Goal: Task Accomplishment & Management: Manage account settings

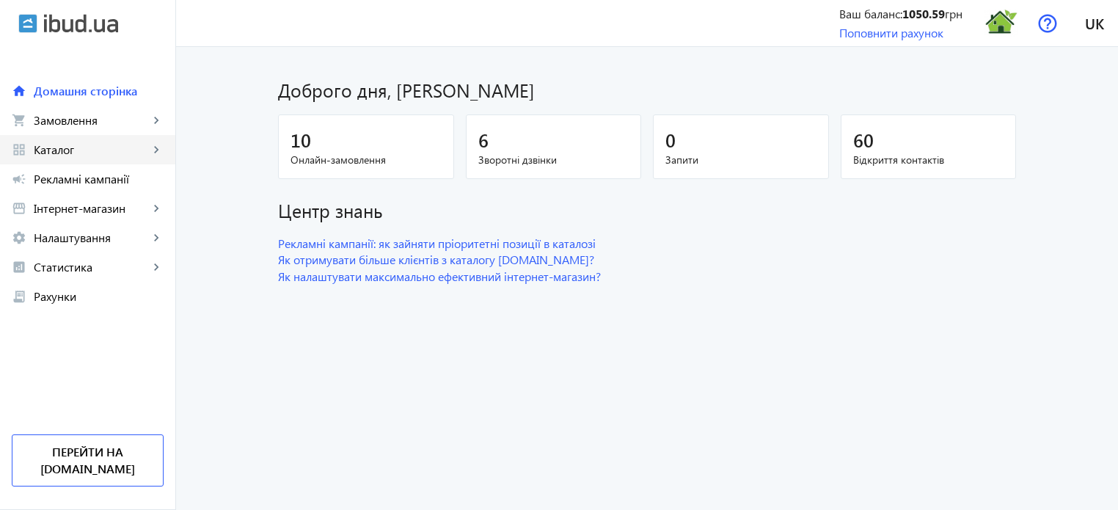
click at [81, 151] on span "Каталог" at bounding box center [91, 149] width 115 height 15
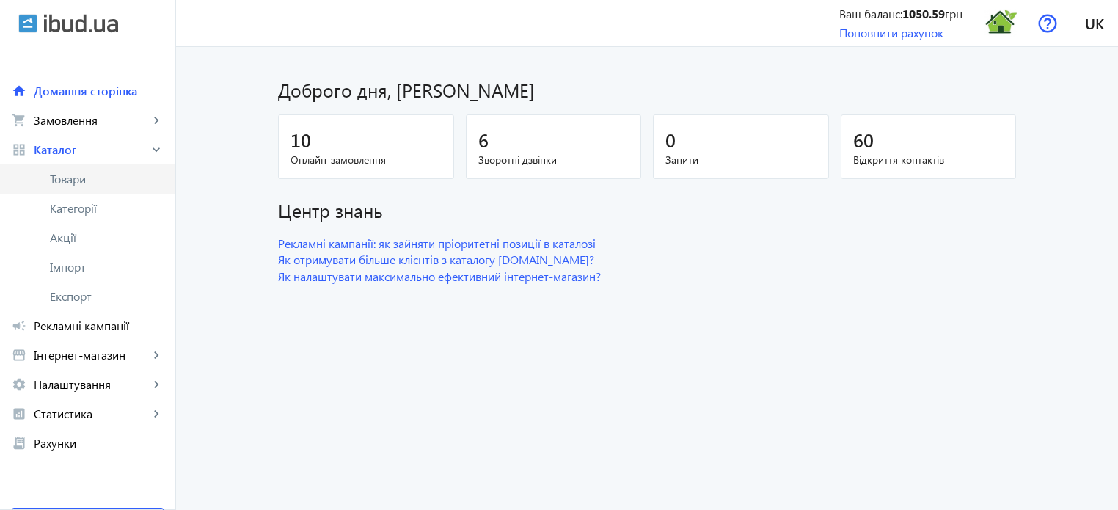
click at [85, 181] on span "Товари" at bounding box center [107, 179] width 114 height 15
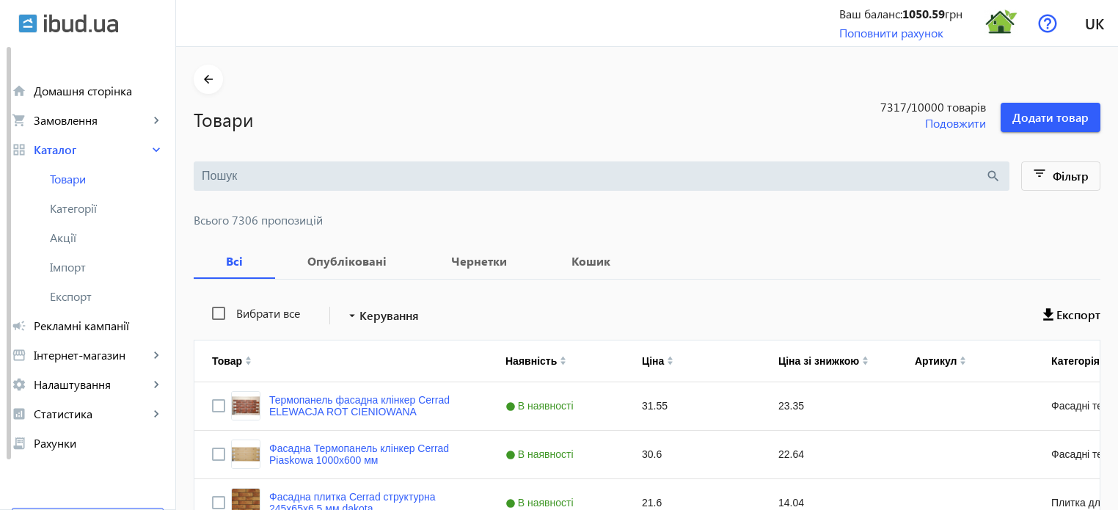
click at [214, 168] on input "search" at bounding box center [593, 176] width 783 height 16
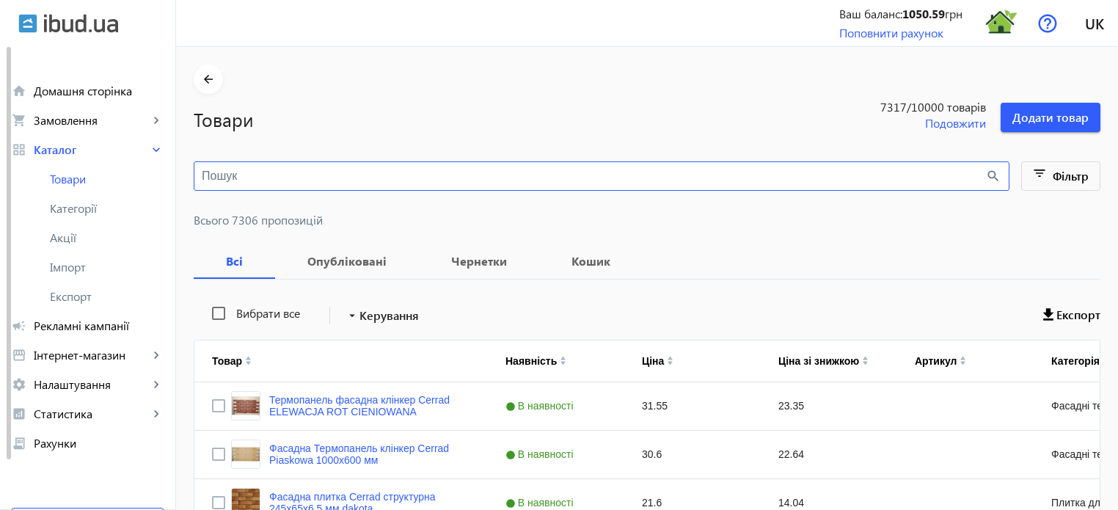
paste input "[PERSON_NAME]"
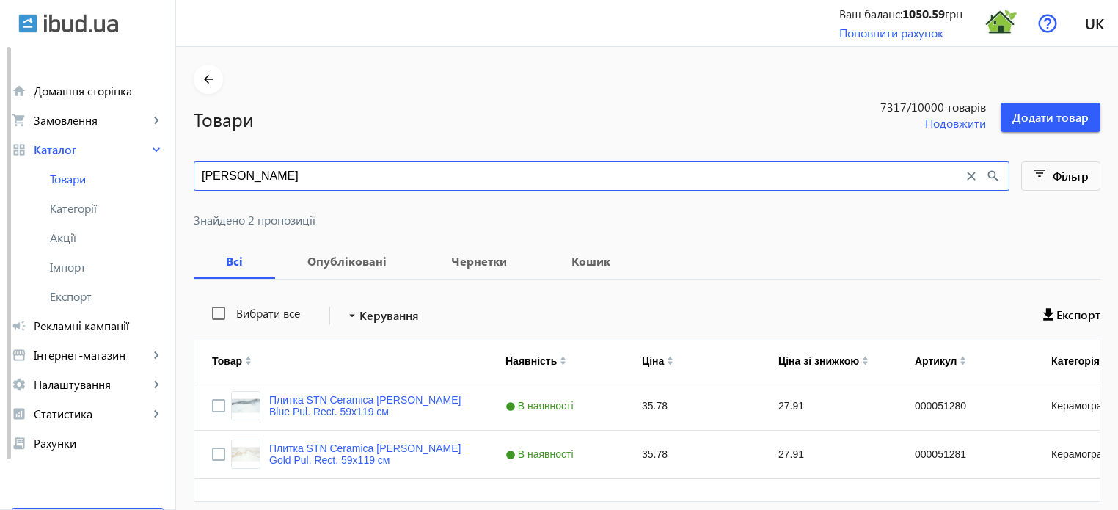
type input "[PERSON_NAME]"
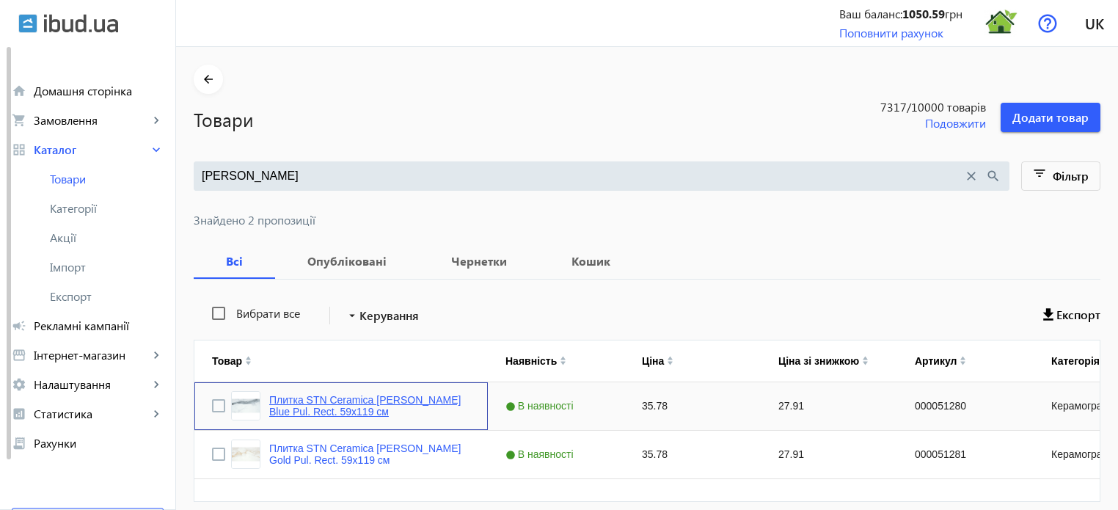
click at [343, 398] on link "Плитка STN Ceramica [PERSON_NAME] Blue Pul. Rect. 59х119 см" at bounding box center [369, 405] width 201 height 23
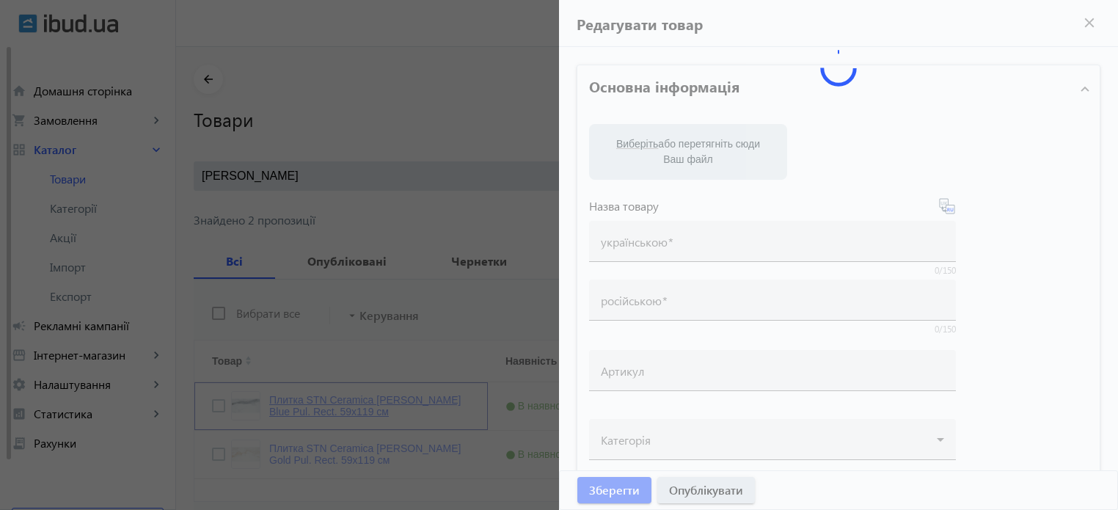
type input "Плитка STN Ceramica [PERSON_NAME] Blue Pul. Rect. 59х119 см"
type input "000051280"
type input "35.78"
type input "1"
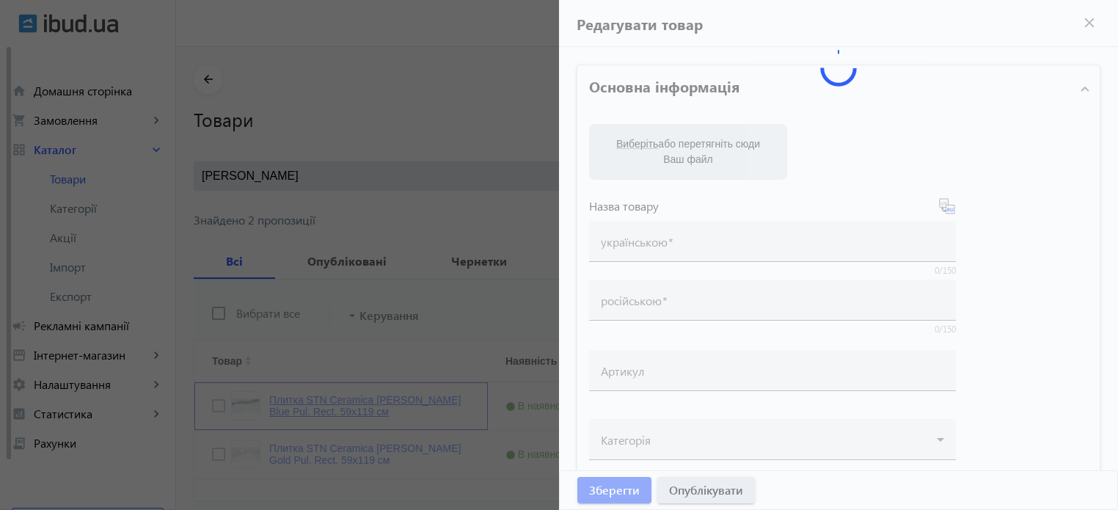
type input "Плитка STN Ceramica [PERSON_NAME] Blue Pul. Rect. 59х119 см"
type textarea "Плитка STN Ceramica [PERSON_NAME] Blue Pul. Rect. 59х119 см купити в компанії Т…"
type textarea "Плитка STN Ceramica [PERSON_NAME] Blue Pul. Rect. 59х119 см купить в компании Т…"
type input "плитка, плитка для дому, керамограніт, керамогранітна плитка, плитка для підлог…"
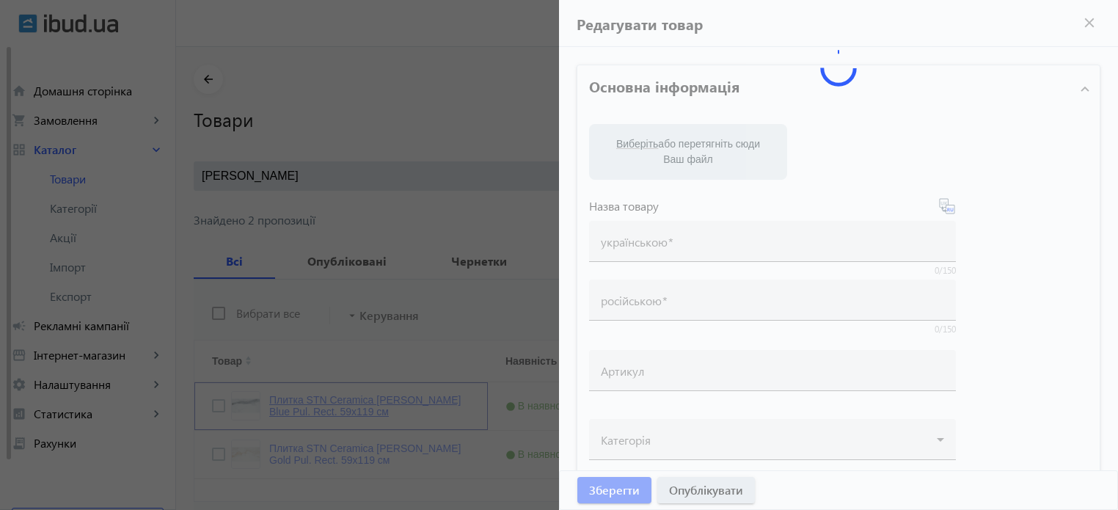
type input "плитка, плитка для дома, керамогранит, керамогранитная плитка, напольная плитка…"
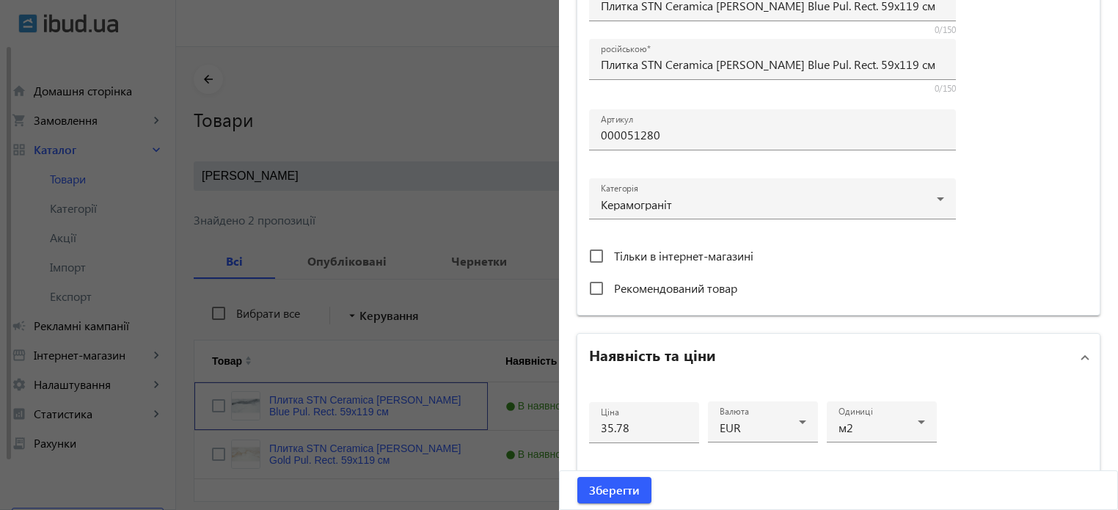
scroll to position [440, 0]
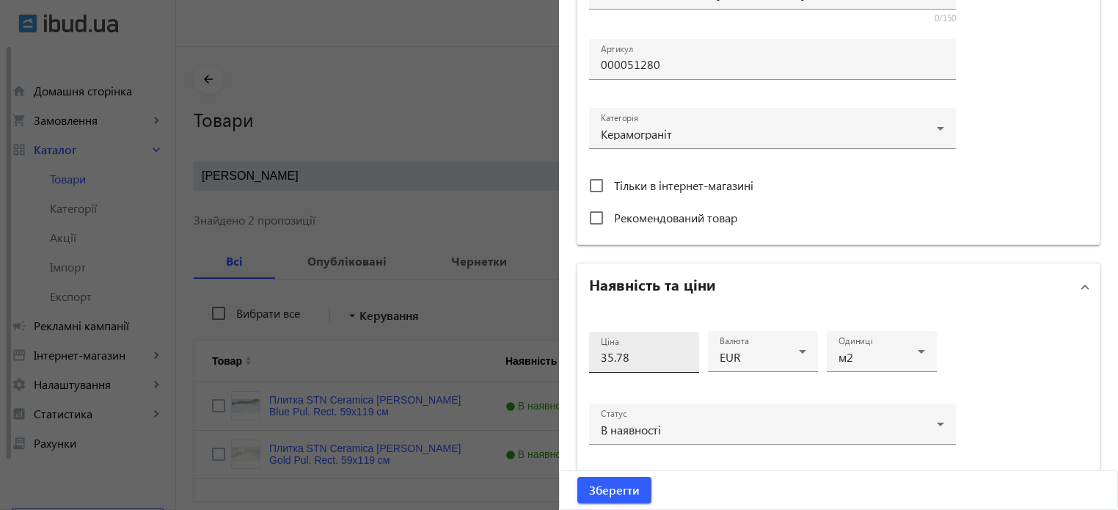
click at [654, 359] on input "35.78" at bounding box center [644, 356] width 87 height 15
type input "38"
click at [577, 477] on button "Зберегти" at bounding box center [614, 490] width 74 height 26
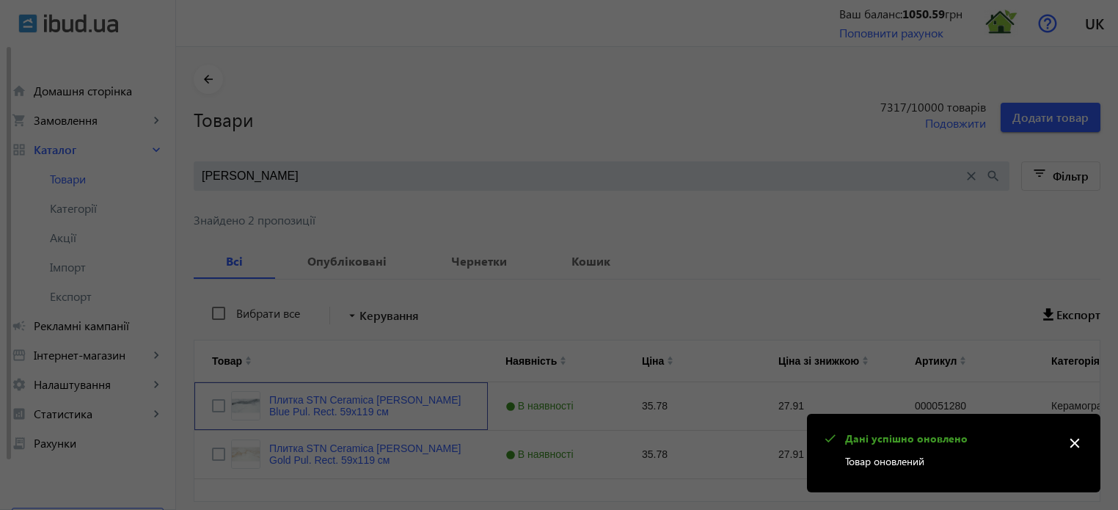
scroll to position [0, 0]
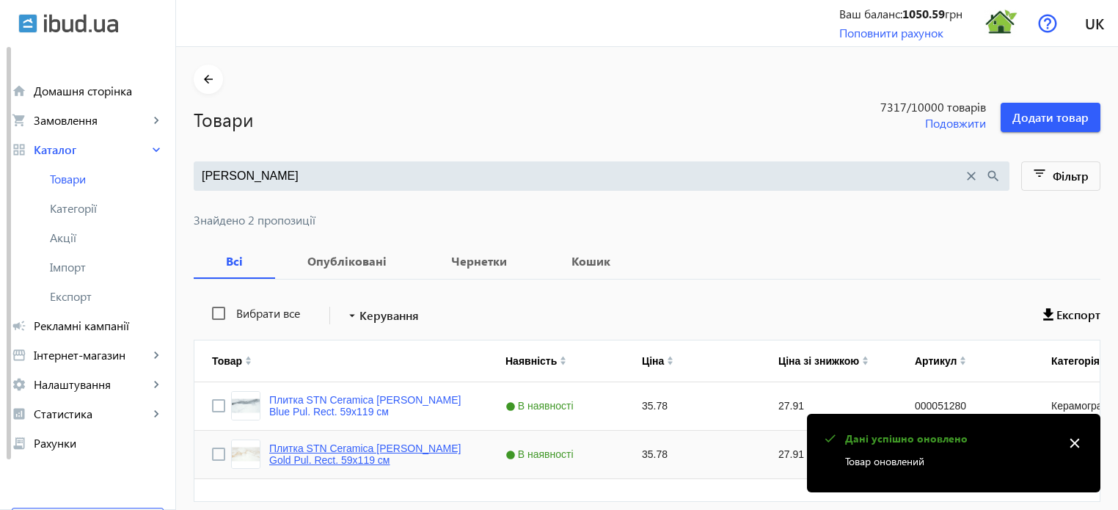
click at [384, 448] on link "Плитка STN Ceramica [PERSON_NAME] Gold Pul. Rect. 59х119 см" at bounding box center [369, 453] width 201 height 23
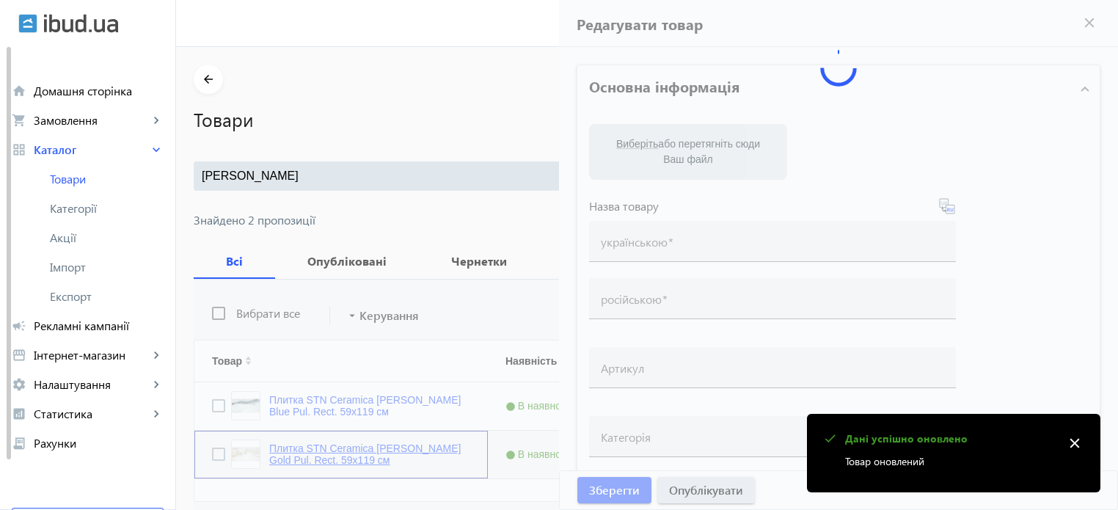
type input "Плитка STN Ceramica [PERSON_NAME] Gold Pul. Rect. 59х119 см"
type input "000051281"
type input "35.78"
type input "1"
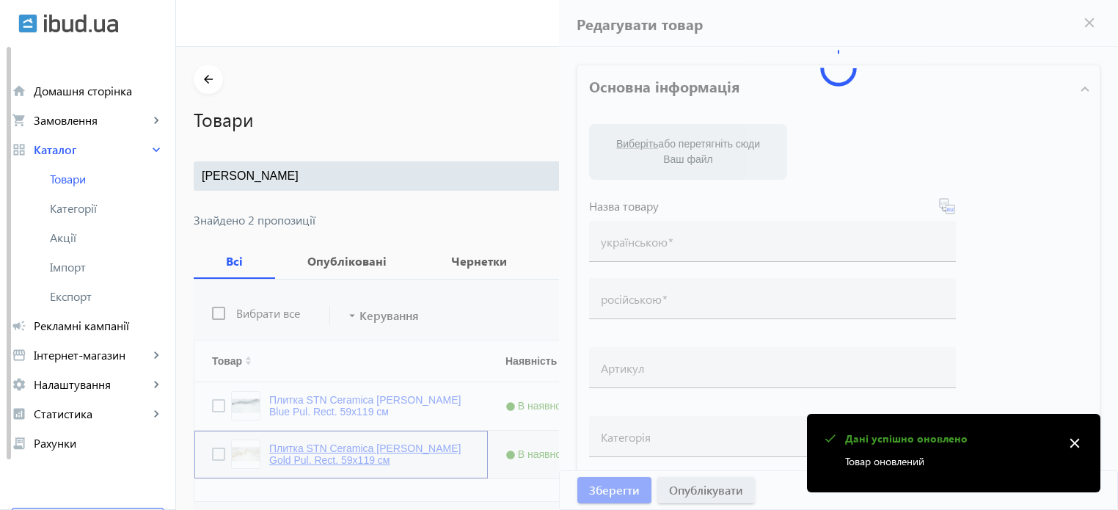
type input "Плитка STN Ceramica [PERSON_NAME] Gold Pul. Rect. 59х119 см"
type textarea "Плитка STN Ceramica [PERSON_NAME] Gold Pul. Rect. 59х119 см купити в компанії Т…"
type textarea "Плитка STN Ceramica [PERSON_NAME] Gold Pul. Rect. 59х119 см купить в компании Т…"
type input "плитка, плитка для дому, керамограніт, керамогранітна плитка, плитка для підлог…"
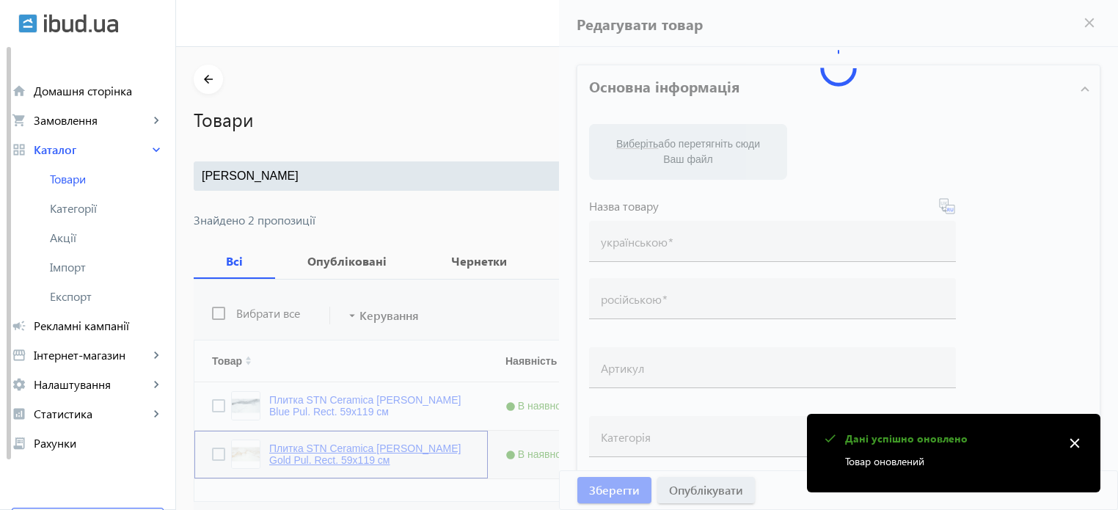
type input "плитка, плитка для дома, керамогранит, керамогранитная плитка, напольная плитка…"
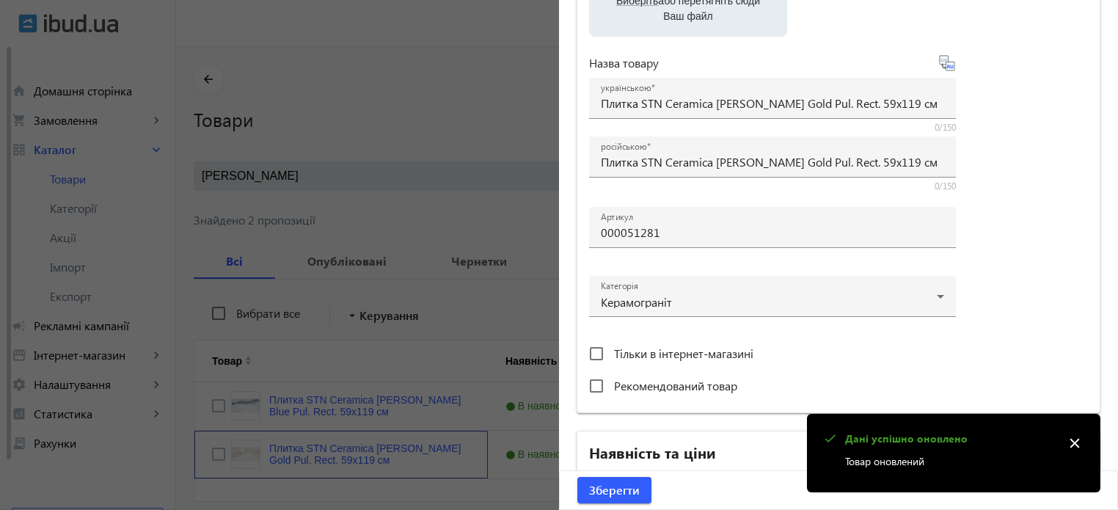
scroll to position [440, 0]
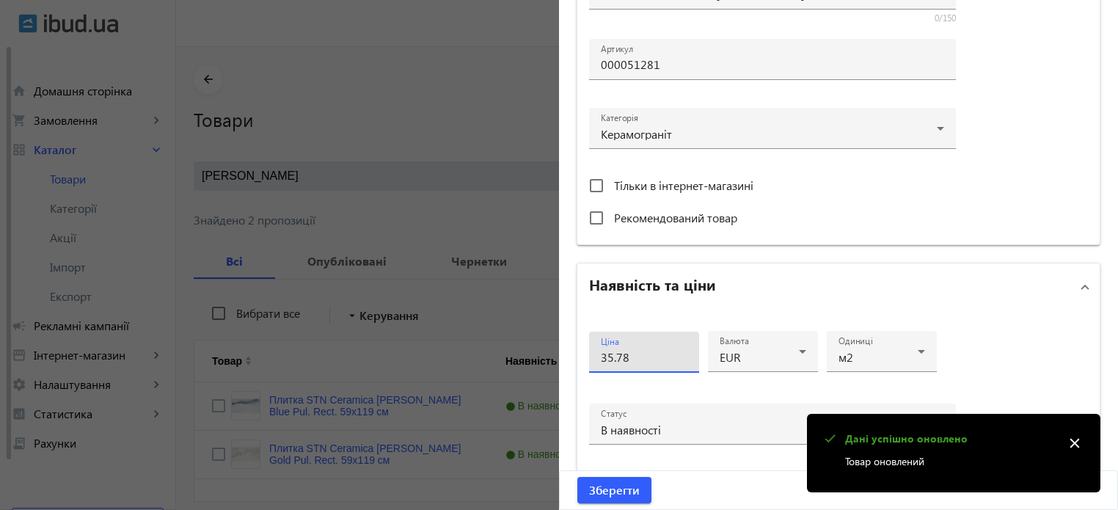
click at [644, 359] on input "35.78" at bounding box center [644, 356] width 87 height 15
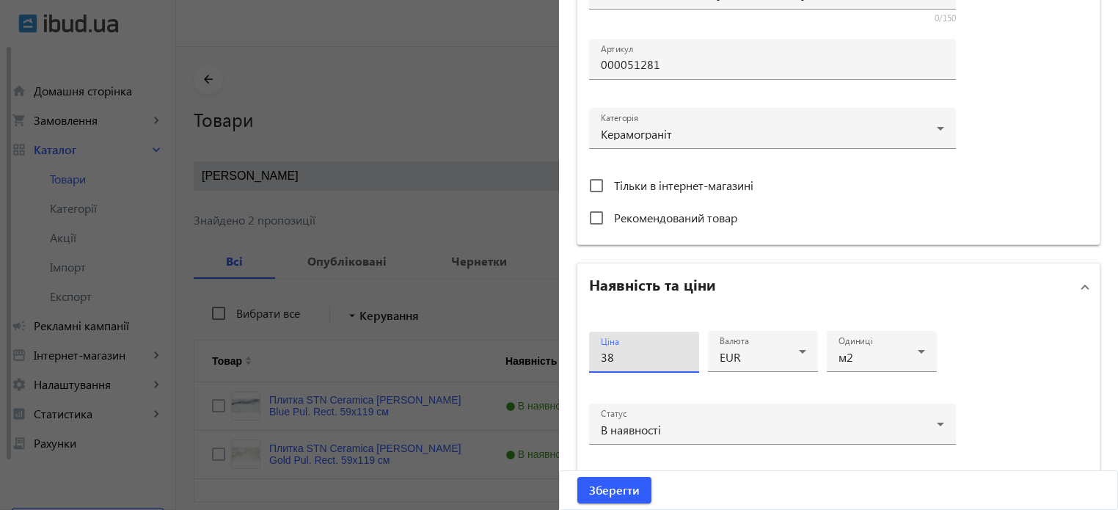
type input "38"
click at [577, 477] on button "Зберегти" at bounding box center [614, 490] width 74 height 26
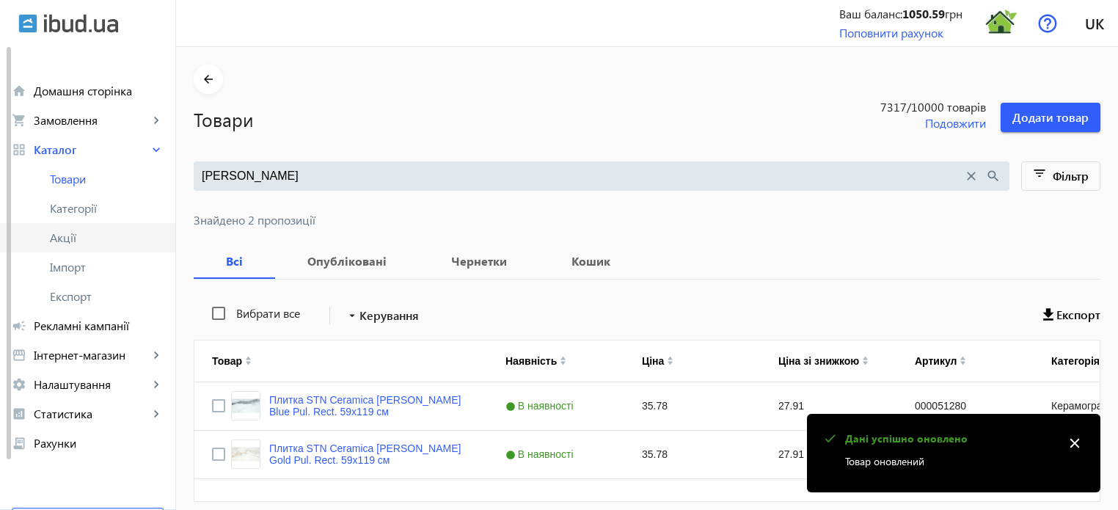
click at [54, 245] on span "Акції" at bounding box center [107, 237] width 114 height 15
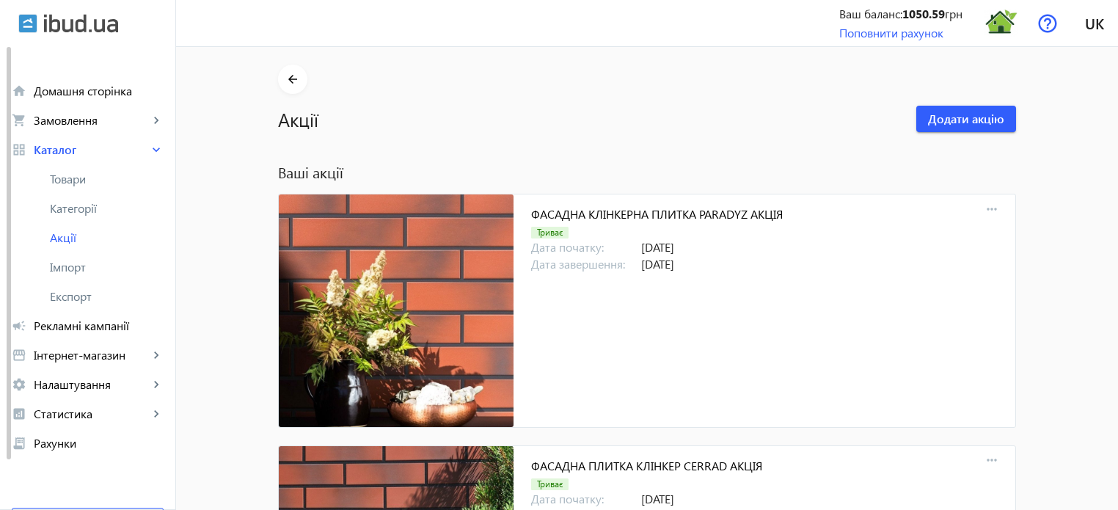
scroll to position [5480, 0]
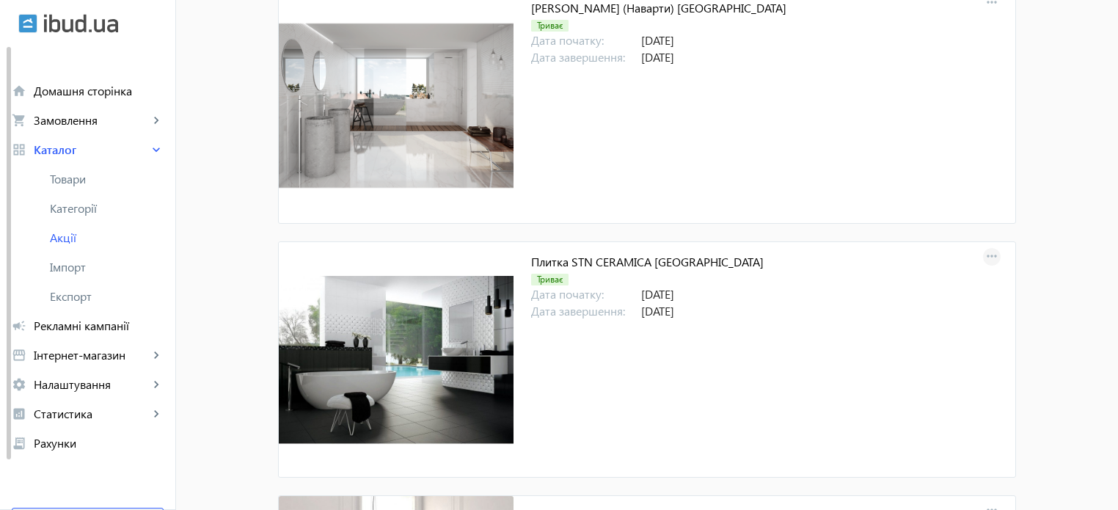
click at [991, 252] on mat-icon "more_horiz" at bounding box center [991, 256] width 21 height 21
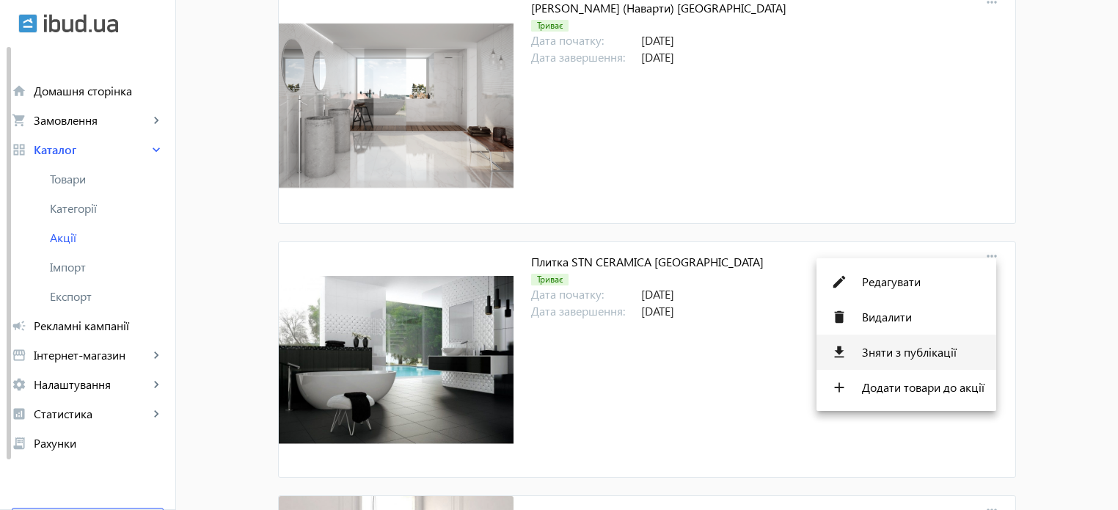
click at [906, 355] on span "Зняти з публікації" at bounding box center [923, 352] width 122 height 12
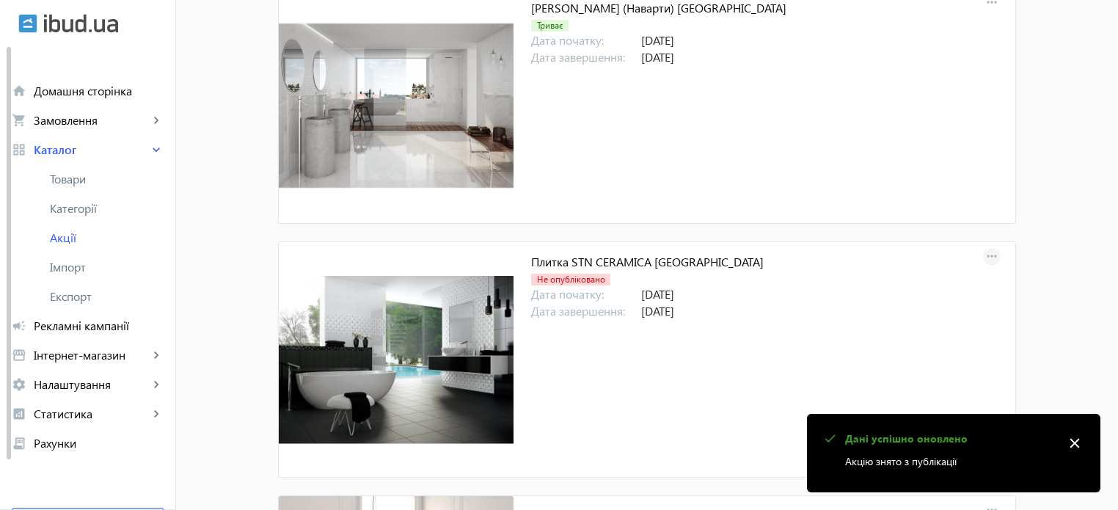
click at [987, 248] on mat-icon "more_horiz" at bounding box center [991, 256] width 21 height 21
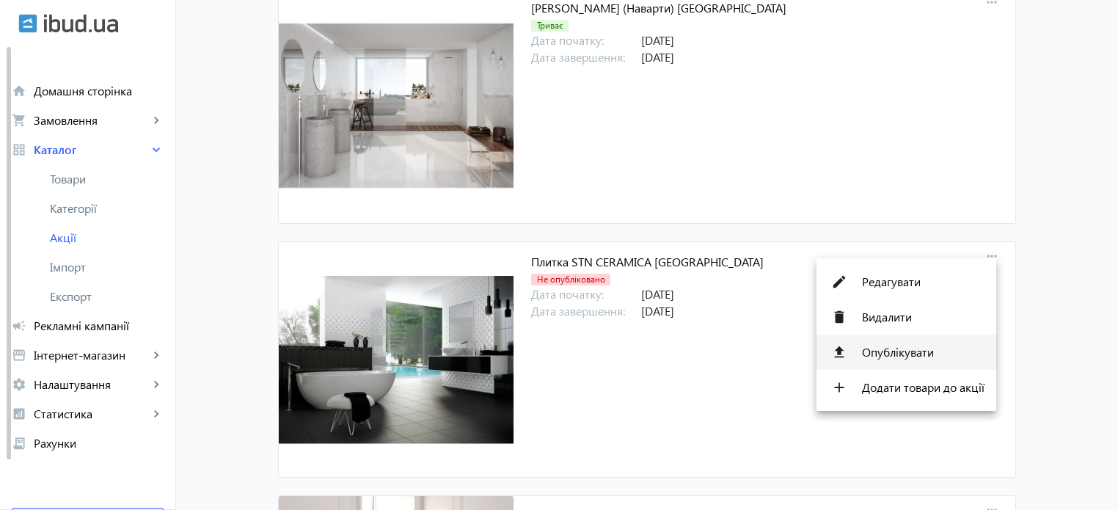
click at [901, 348] on span "Опублікувати" at bounding box center [923, 352] width 122 height 12
